Goal: Information Seeking & Learning: Find specific fact

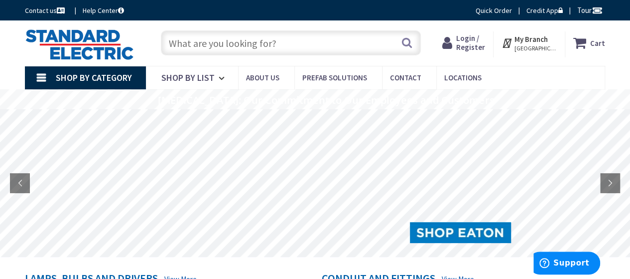
click at [267, 39] on input "text" at bounding box center [291, 42] width 260 height 25
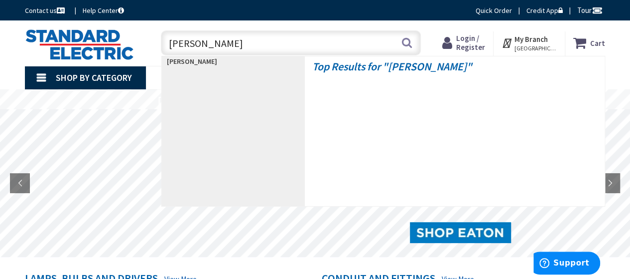
type input "knipex"
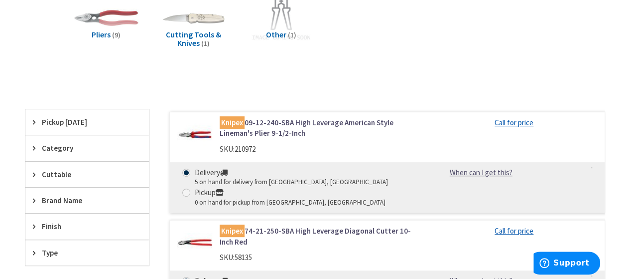
scroll to position [216, 0]
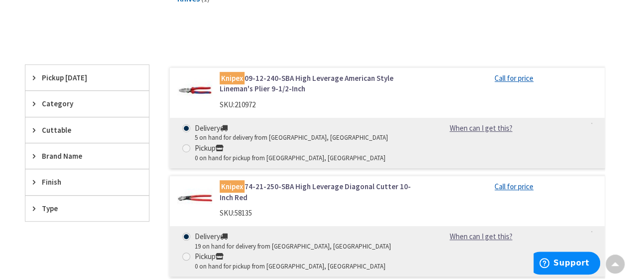
click at [34, 152] on icon at bounding box center [36, 155] width 7 height 7
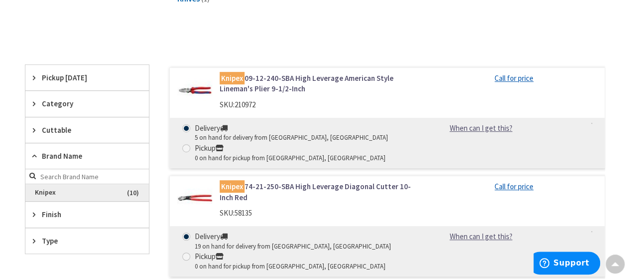
click at [36, 190] on span "Knipex" at bounding box center [87, 192] width 124 height 17
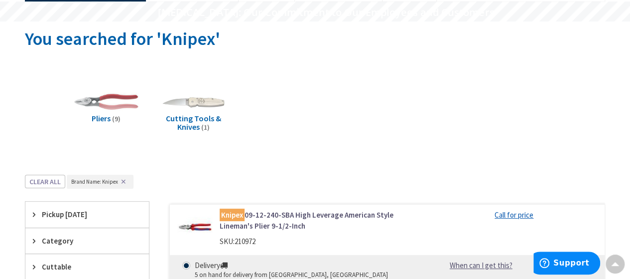
scroll to position [0, 0]
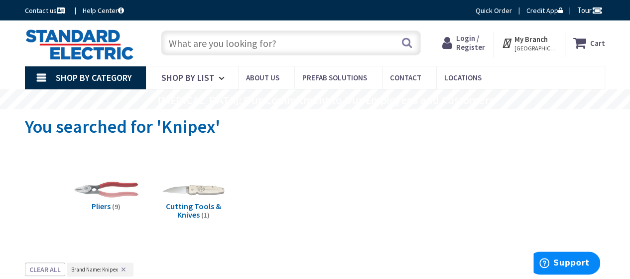
click at [287, 44] on input "text" at bounding box center [291, 42] width 260 height 25
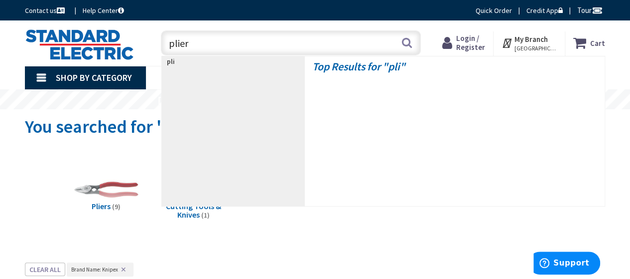
type input "pliers"
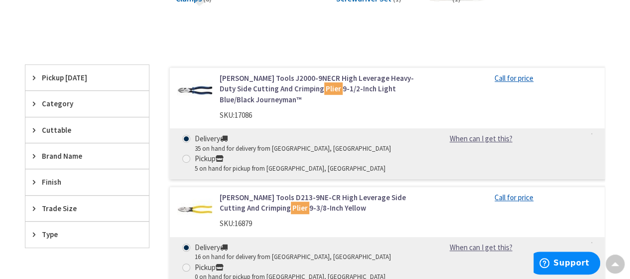
scroll to position [432, 0]
